Goal: Task Accomplishment & Management: Use online tool/utility

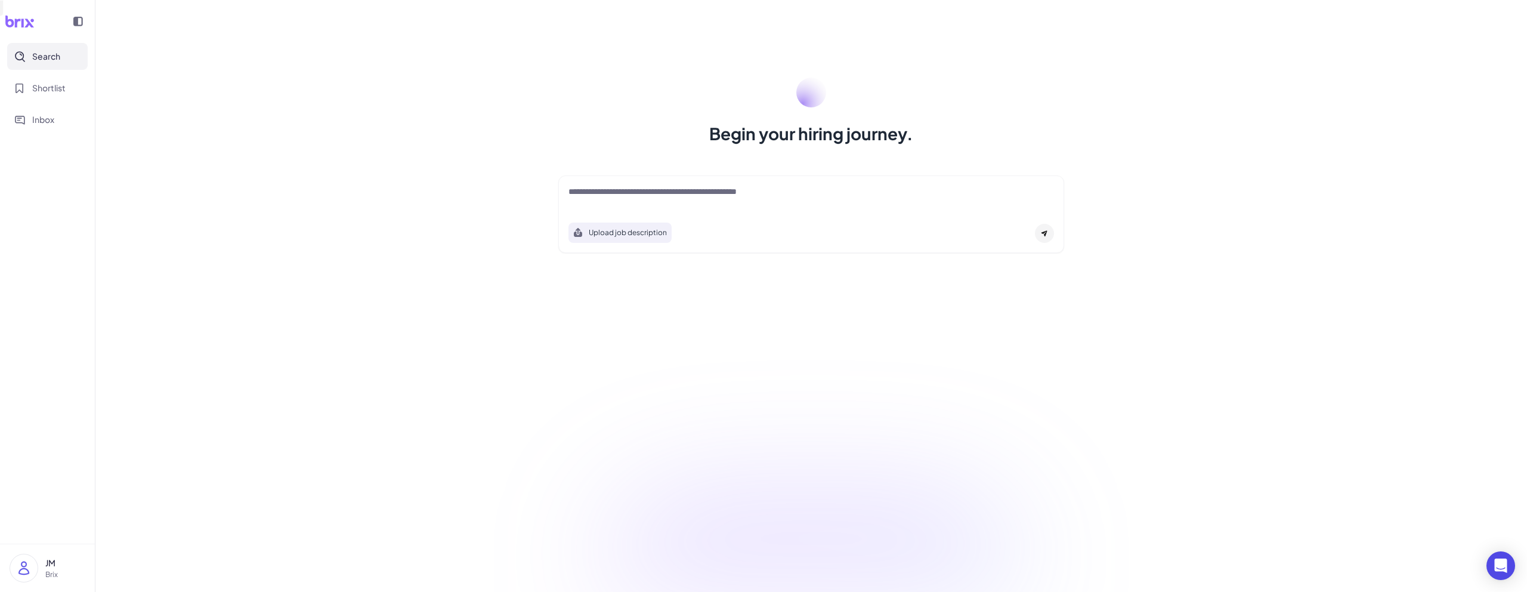
click at [700, 208] on div at bounding box center [812, 198] width 486 height 24
click at [692, 194] on textarea at bounding box center [812, 193] width 486 height 14
click at [1036, 232] on div at bounding box center [1044, 233] width 19 height 19
click at [1042, 232] on icon at bounding box center [1044, 233] width 7 height 7
click at [1046, 230] on icon at bounding box center [1044, 233] width 7 height 7
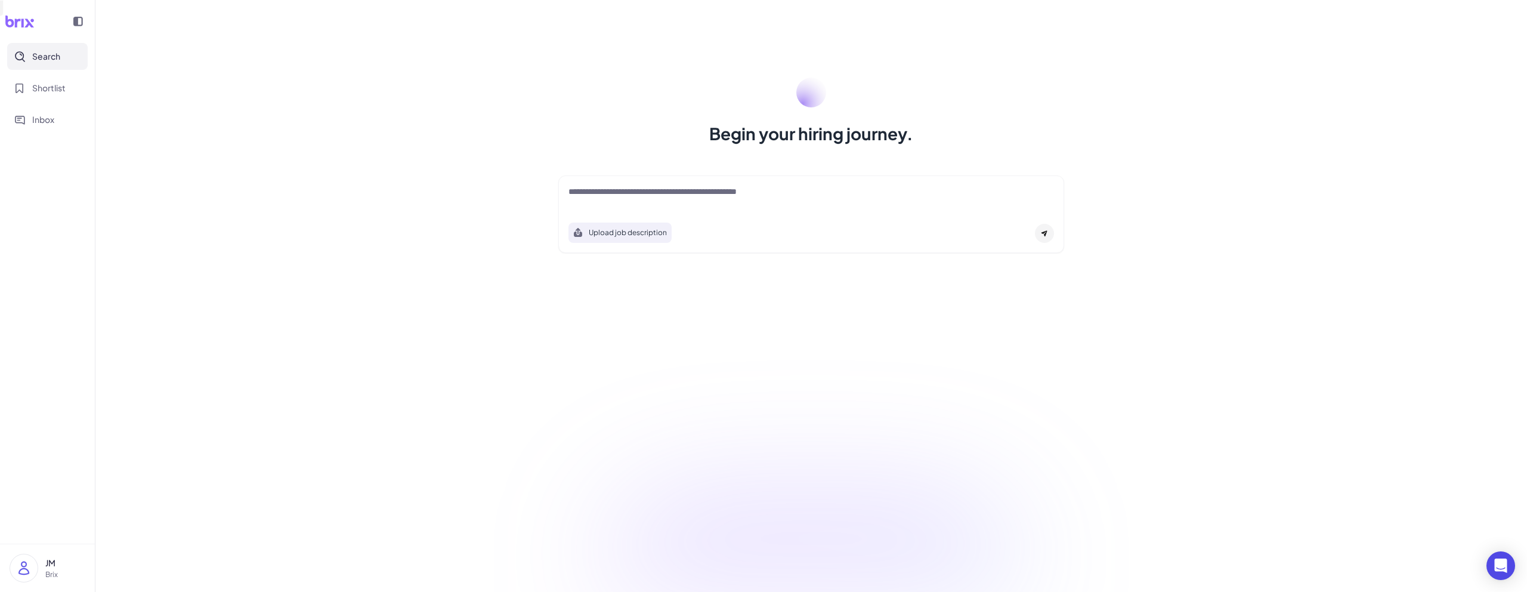
click at [1046, 230] on icon at bounding box center [1044, 233] width 7 height 7
click at [788, 193] on textarea at bounding box center [812, 193] width 486 height 14
click at [1051, 237] on div at bounding box center [1044, 233] width 19 height 19
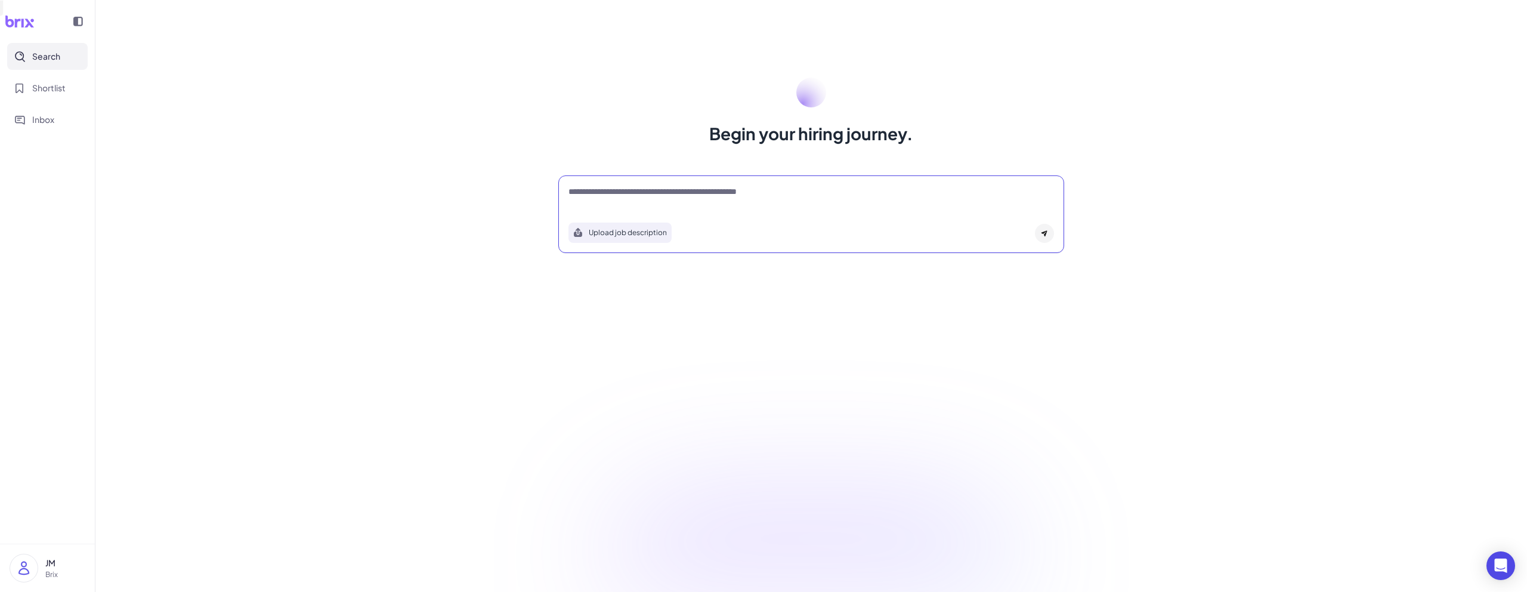
click at [1051, 237] on div at bounding box center [1044, 233] width 19 height 19
click at [1044, 233] on icon at bounding box center [1045, 234] width 6 height 6
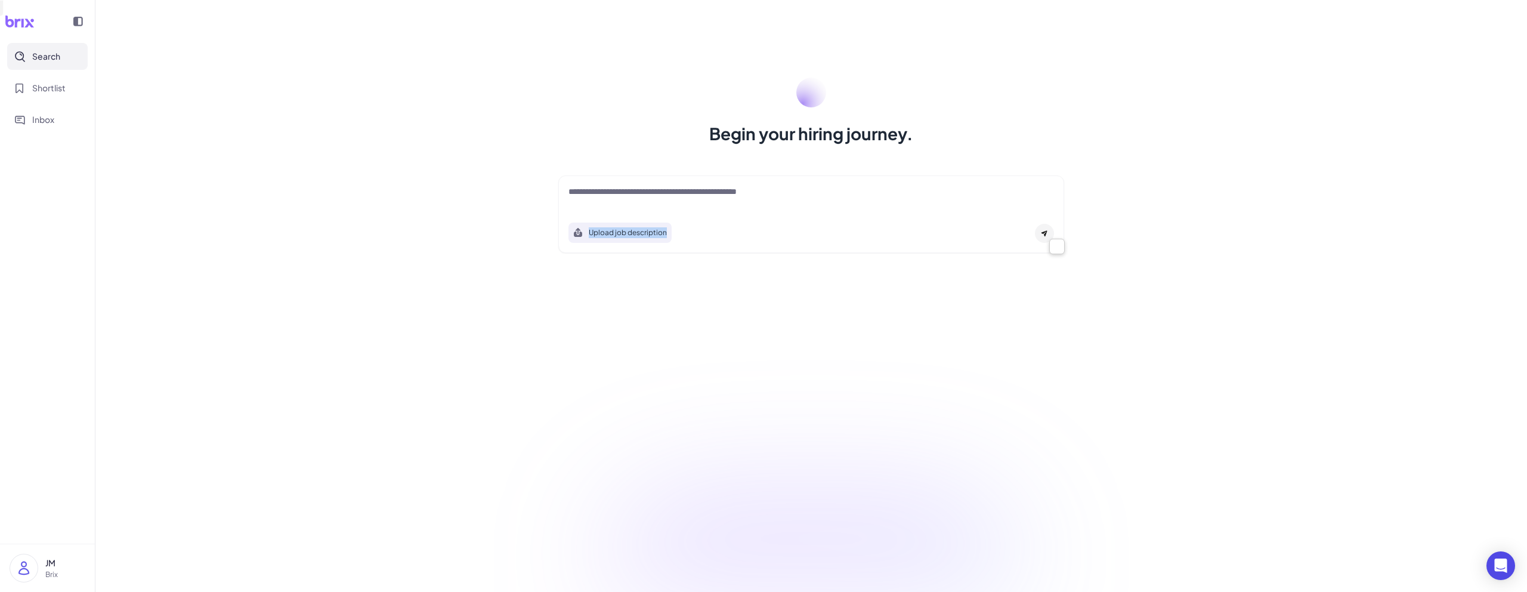
click at [1044, 233] on icon at bounding box center [1045, 234] width 6 height 6
click at [896, 196] on textarea at bounding box center [812, 193] width 486 height 14
click at [55, 85] on span "Shortlist" at bounding box center [48, 88] width 33 height 13
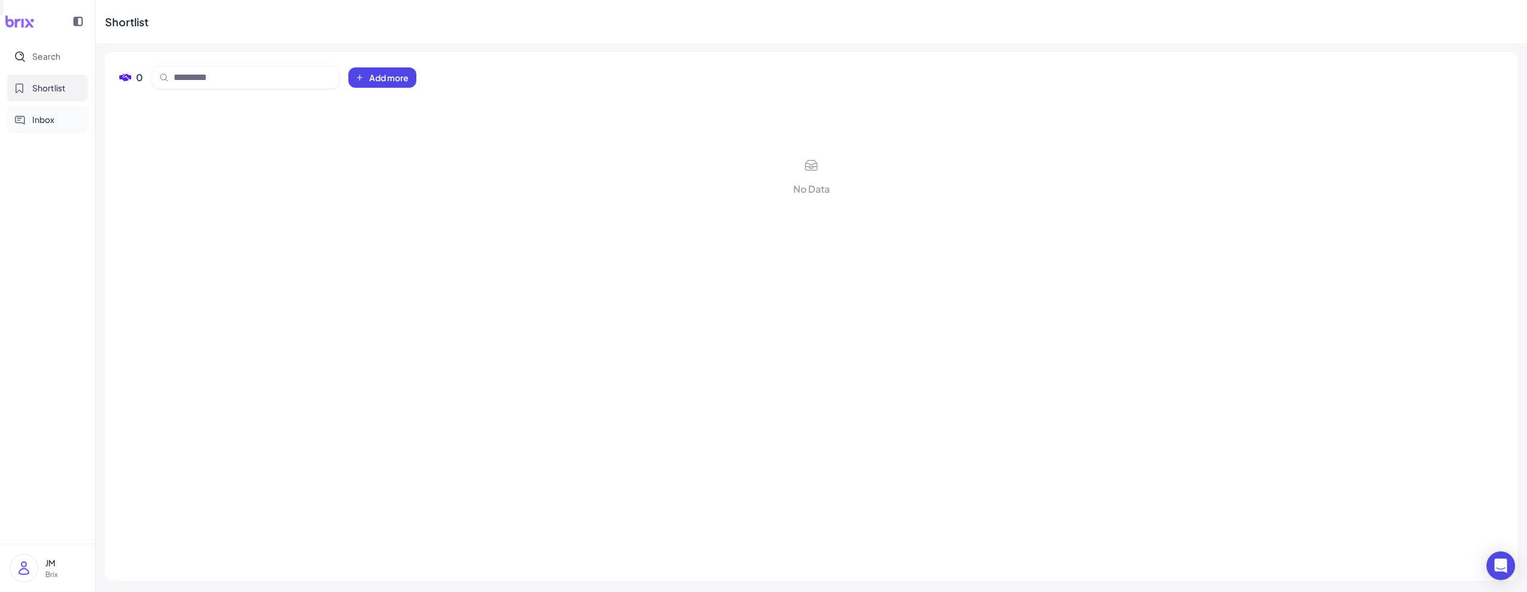
click at [49, 110] on button "Inbox" at bounding box center [47, 119] width 81 height 27
click at [47, 53] on span "Search" at bounding box center [46, 56] width 28 height 13
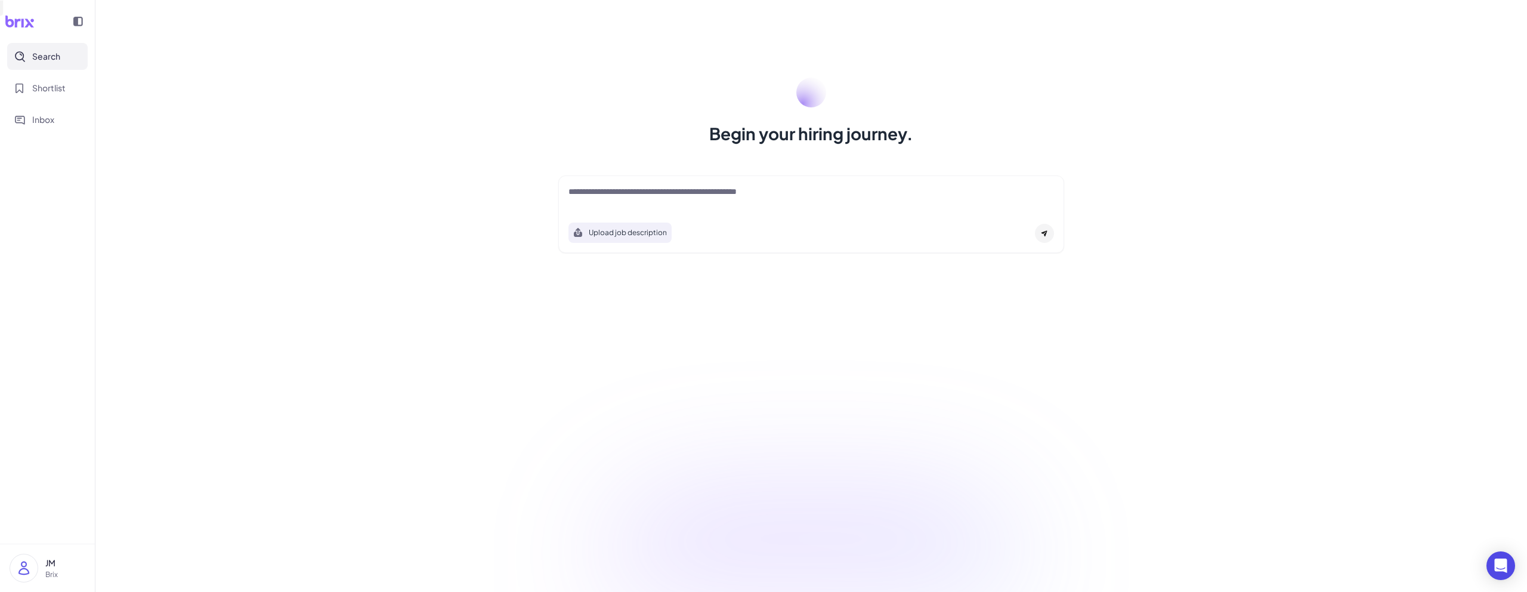
click at [43, 564] on div "JM Brix" at bounding box center [48, 568] width 76 height 29
click at [212, 348] on div "Begin your hiring journey. Upload job description Job Titles Location Years of …" at bounding box center [811, 296] width 1432 height 592
click at [22, 20] on icon at bounding box center [19, 22] width 29 height 12
click at [81, 20] on icon at bounding box center [78, 22] width 10 height 10
click at [22, 20] on icon at bounding box center [19, 22] width 10 height 10
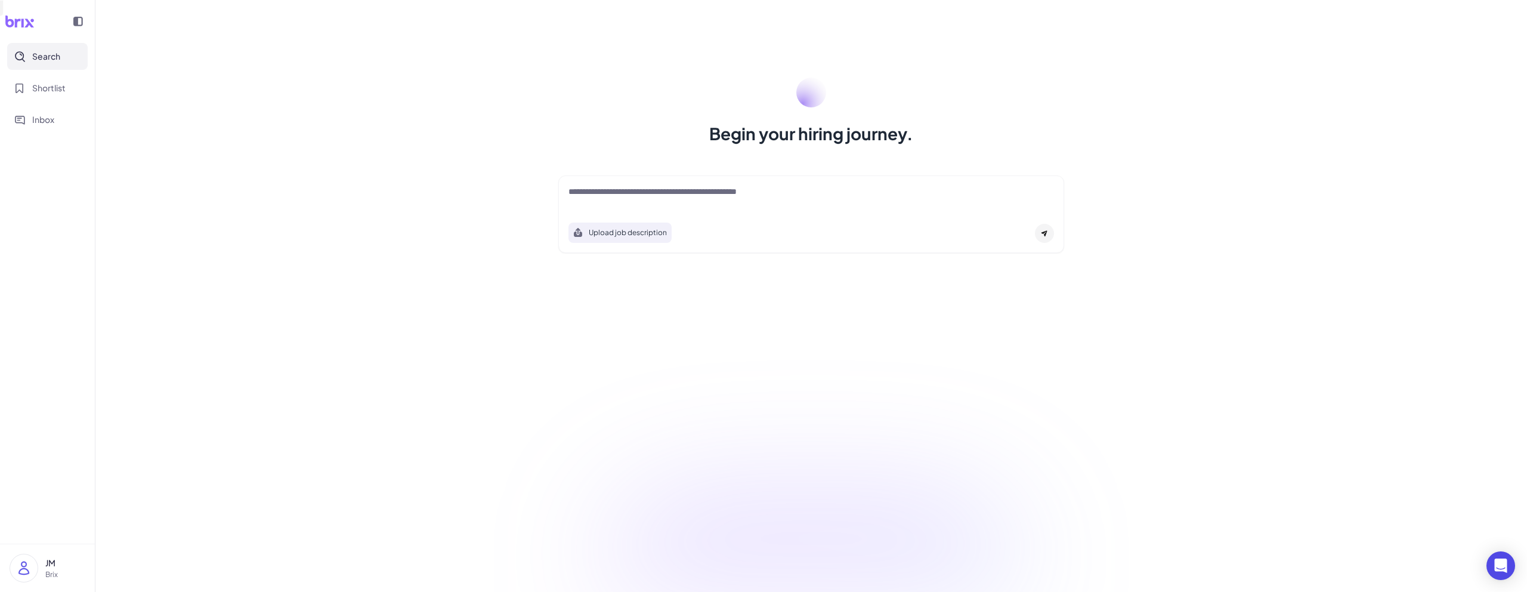
click at [811, 84] on circle at bounding box center [812, 93] width 30 height 30
click at [790, 142] on h1 "Begin your hiring journey." at bounding box center [811, 134] width 204 height 24
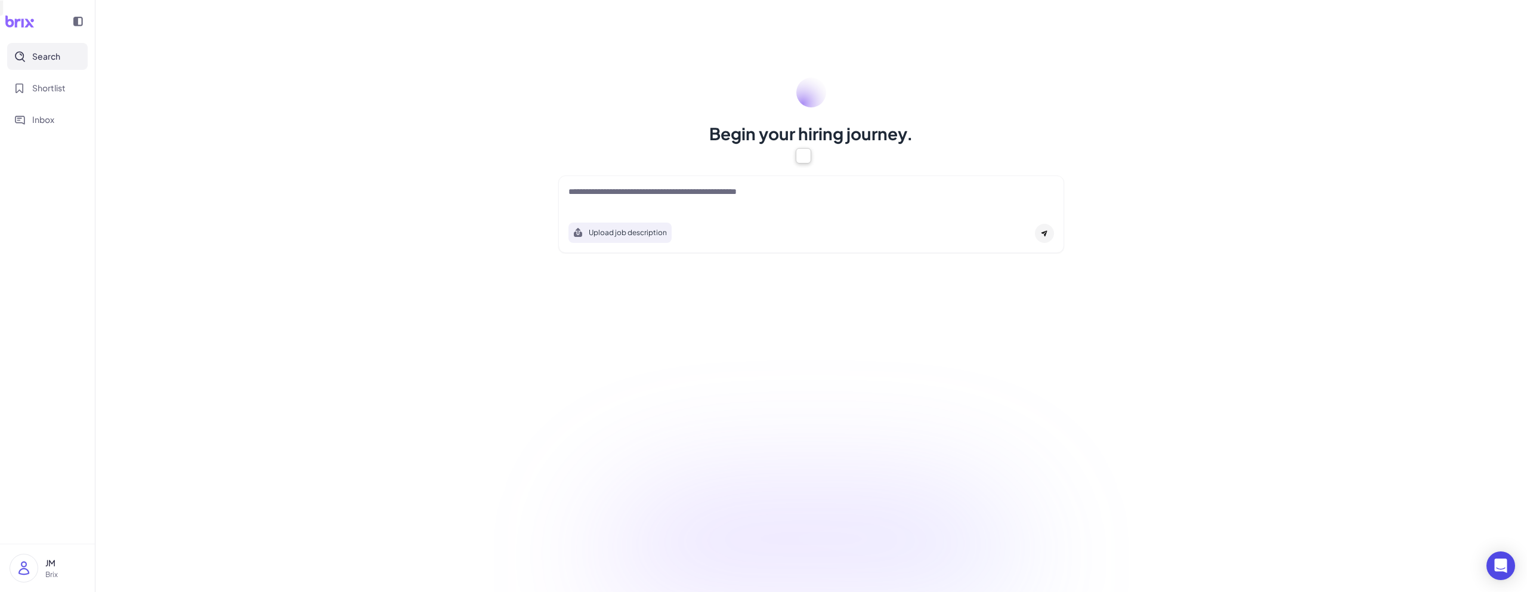
click at [766, 211] on div "Upload job description" at bounding box center [811, 214] width 506 height 78
click at [1130, 377] on div "Begin your hiring journey. Upload job description Job Titles Location Years of …" at bounding box center [811, 296] width 1432 height 592
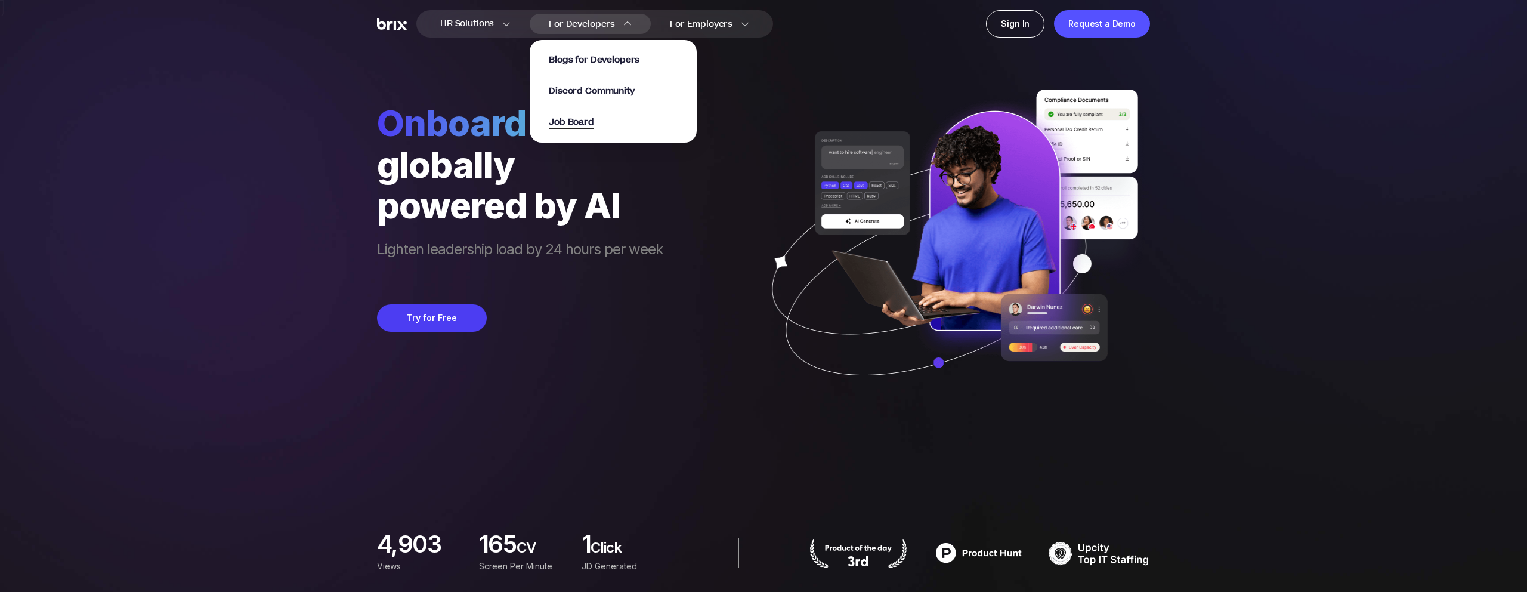
click at [582, 116] on span "Job Board" at bounding box center [571, 123] width 45 height 14
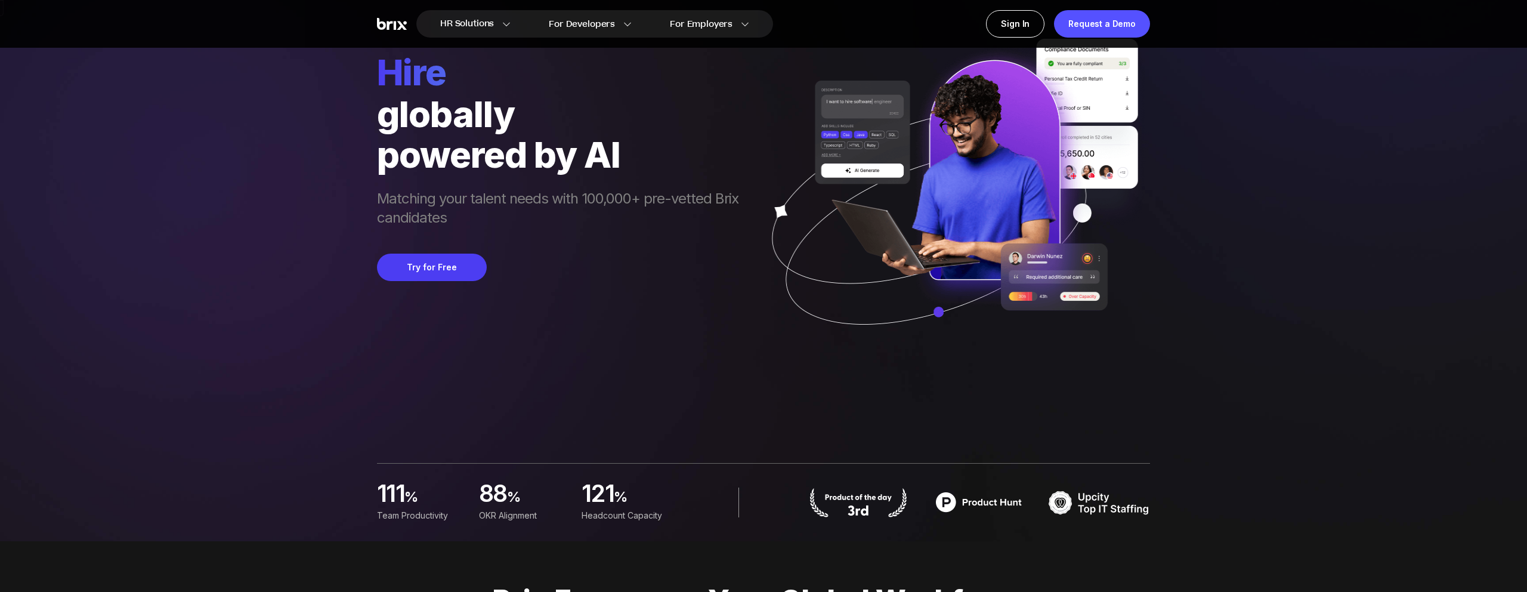
scroll to position [66, 0]
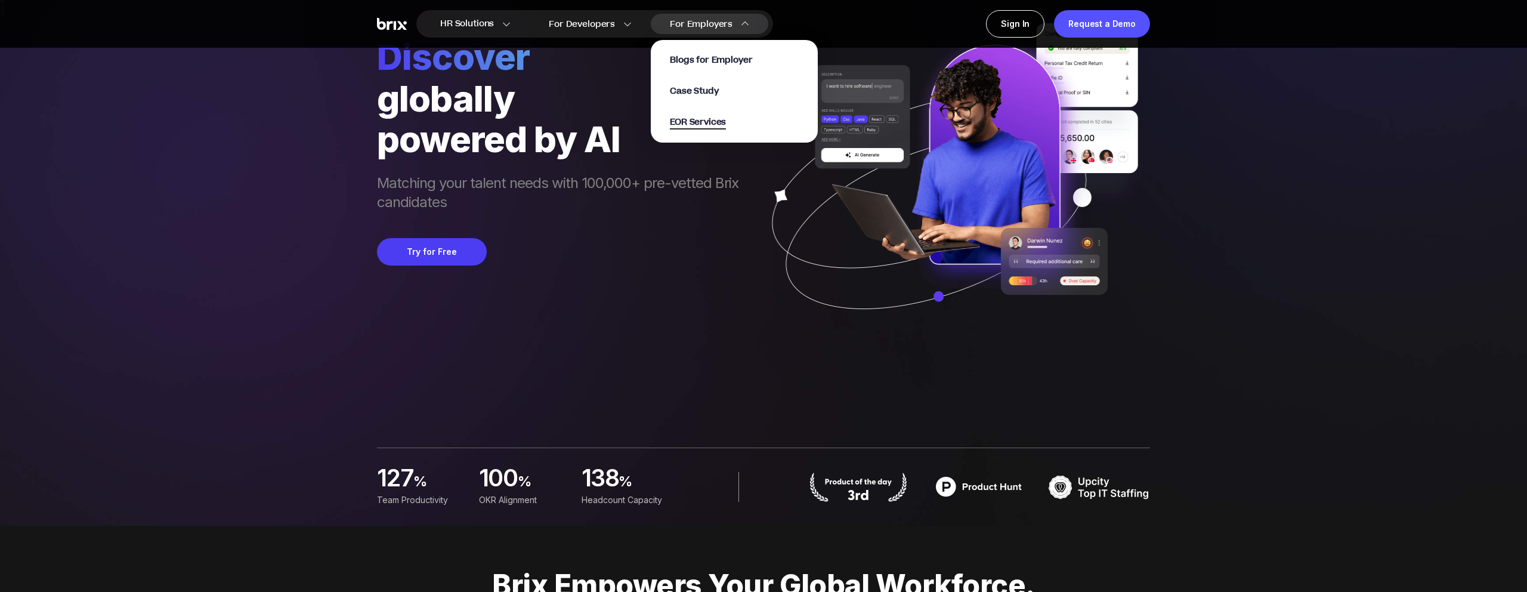
click at [705, 119] on span "EOR Services" at bounding box center [698, 123] width 56 height 14
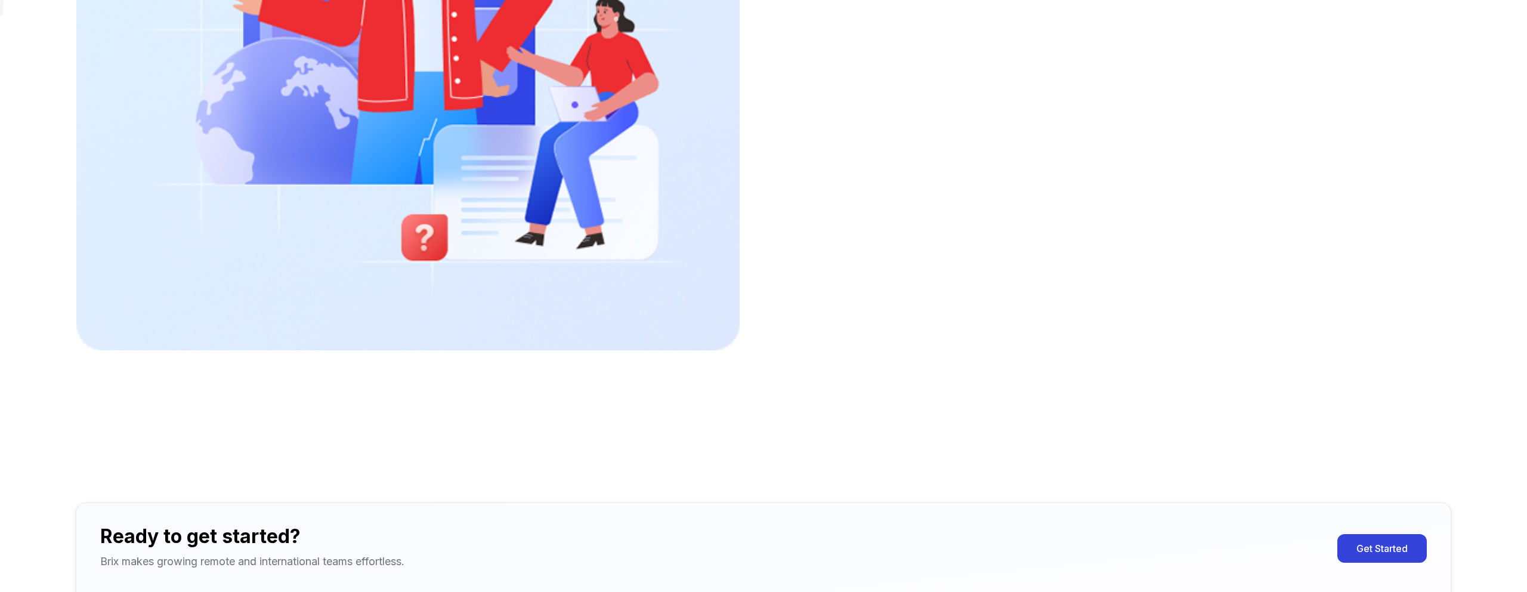
scroll to position [2794, 0]
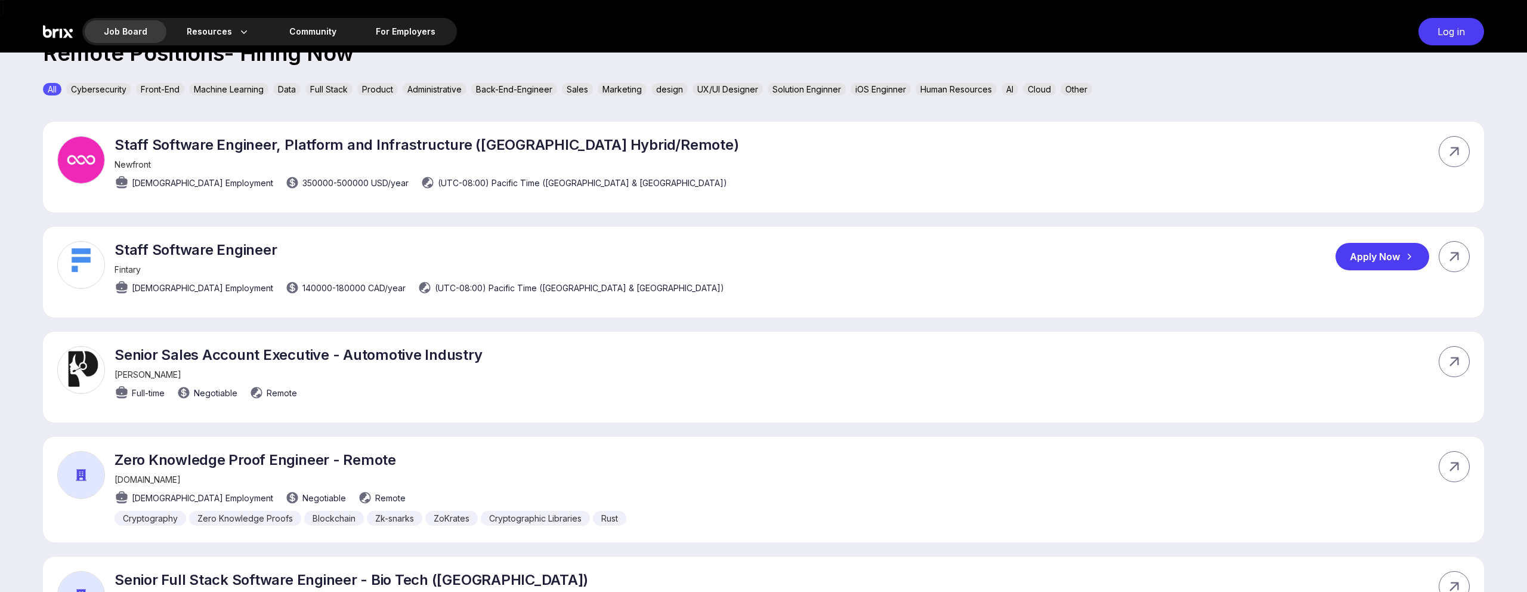
scroll to position [416, 0]
